Goal: Book appointment/travel/reservation

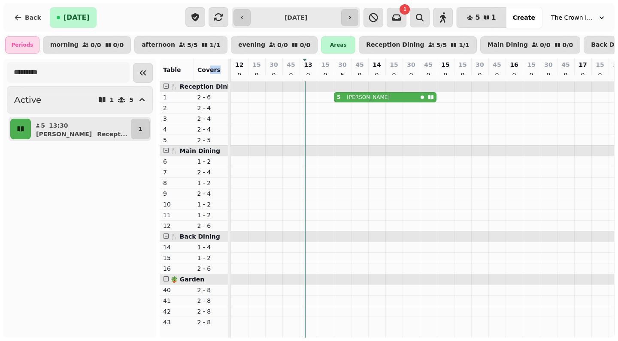
drag, startPoint x: 210, startPoint y: 75, endPoint x: 202, endPoint y: 75, distance: 8.6
click at [202, 73] on span "Covers" at bounding box center [208, 69] width 23 height 7
drag, startPoint x: 202, startPoint y: 75, endPoint x: 192, endPoint y: 75, distance: 9.9
click at [197, 73] on span "Covers" at bounding box center [208, 69] width 23 height 7
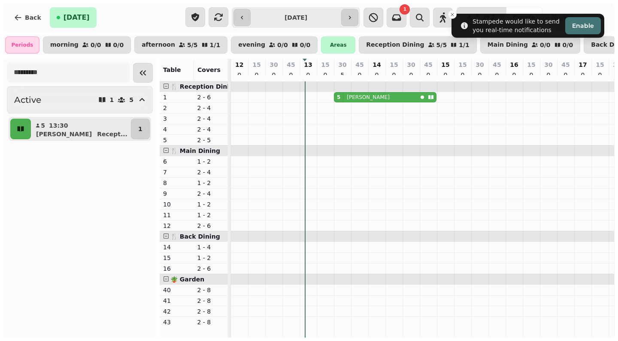
click at [210, 73] on span "Covers" at bounding box center [208, 69] width 23 height 7
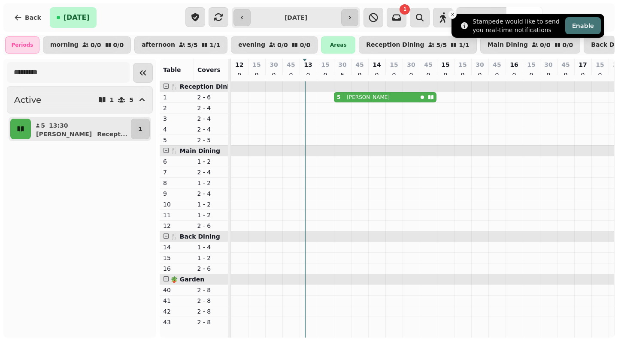
click at [453, 18] on button "Close toast" at bounding box center [452, 14] width 9 height 9
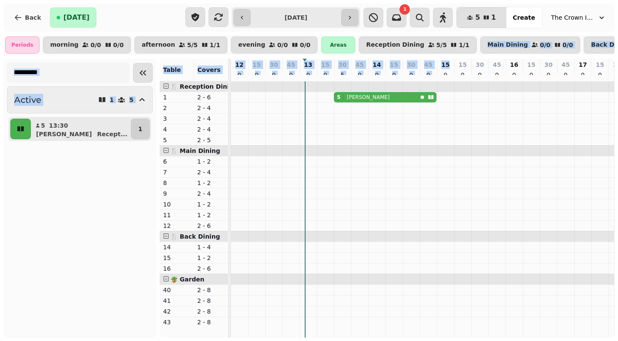
drag, startPoint x: 446, startPoint y: 36, endPoint x: 439, endPoint y: 74, distance: 38.9
click at [439, 74] on div "**********" at bounding box center [309, 170] width 618 height 341
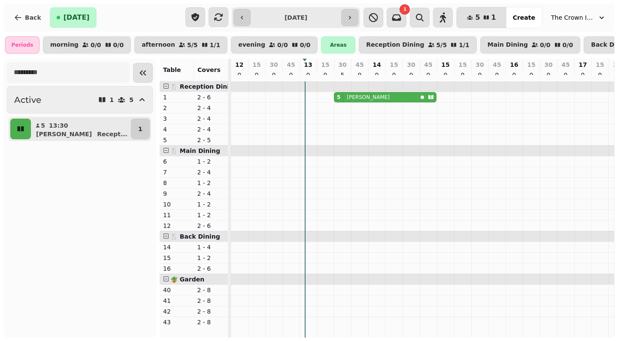
click at [461, 75] on div "15 0" at bounding box center [462, 70] width 17 height 22
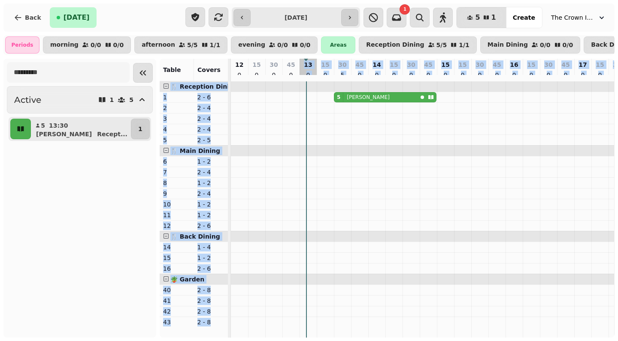
drag, startPoint x: 298, startPoint y: 64, endPoint x: 307, endPoint y: 105, distance: 41.6
click at [307, 105] on table "Table Covers 12 0 15 0 30 0 45 0 13 0 15 0 30 5 45 0 14 0 15 0 30 0 45 0 15 0 1…" at bounding box center [387, 198] width 455 height 279
select select "*"
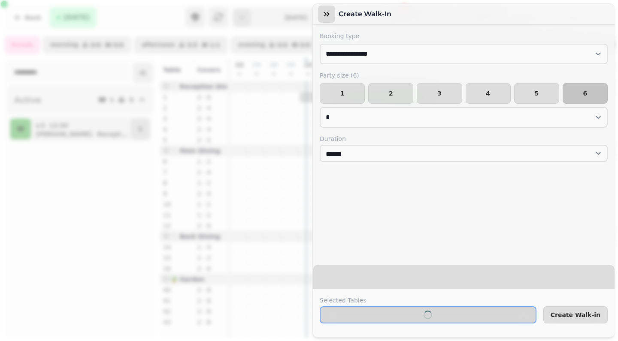
click at [331, 12] on button "button" at bounding box center [326, 14] width 17 height 17
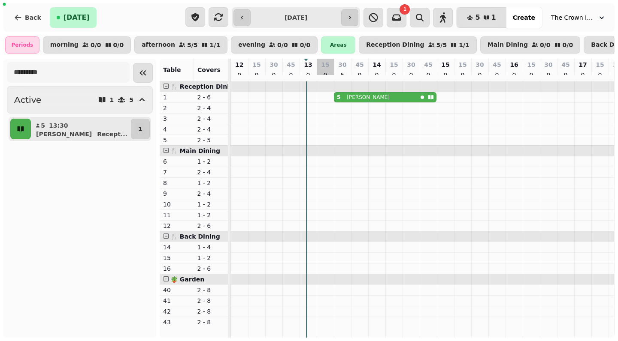
click at [317, 93] on td at bounding box center [325, 209] width 17 height 256
drag, startPoint x: 303, startPoint y: 72, endPoint x: 296, endPoint y: 72, distance: 6.4
click at [300, 72] on div "13 0" at bounding box center [308, 70] width 17 height 22
click at [304, 69] on p "13" at bounding box center [308, 64] width 8 height 9
